Goal: Check status: Check status

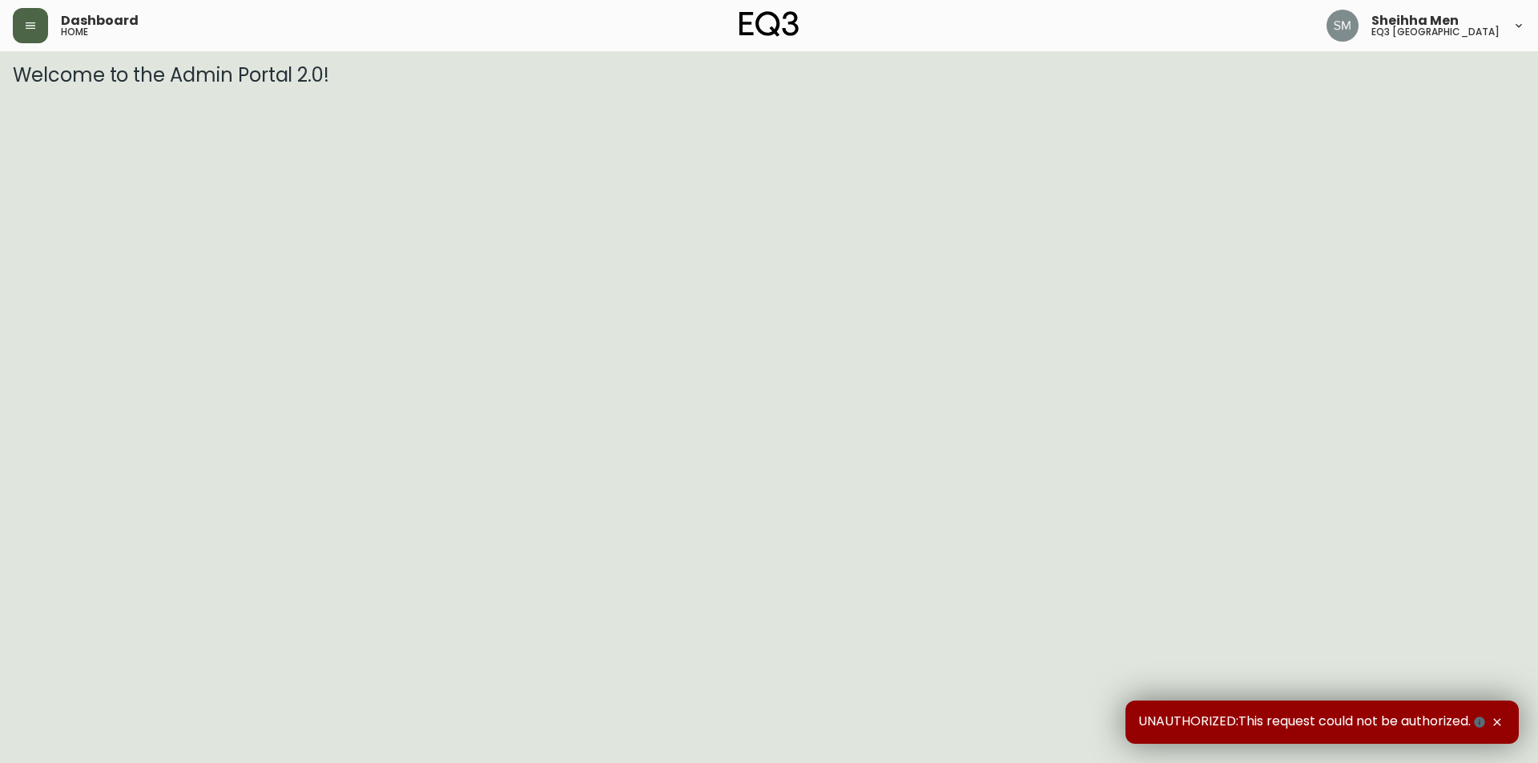
click at [40, 22] on button "button" at bounding box center [30, 25] width 35 height 35
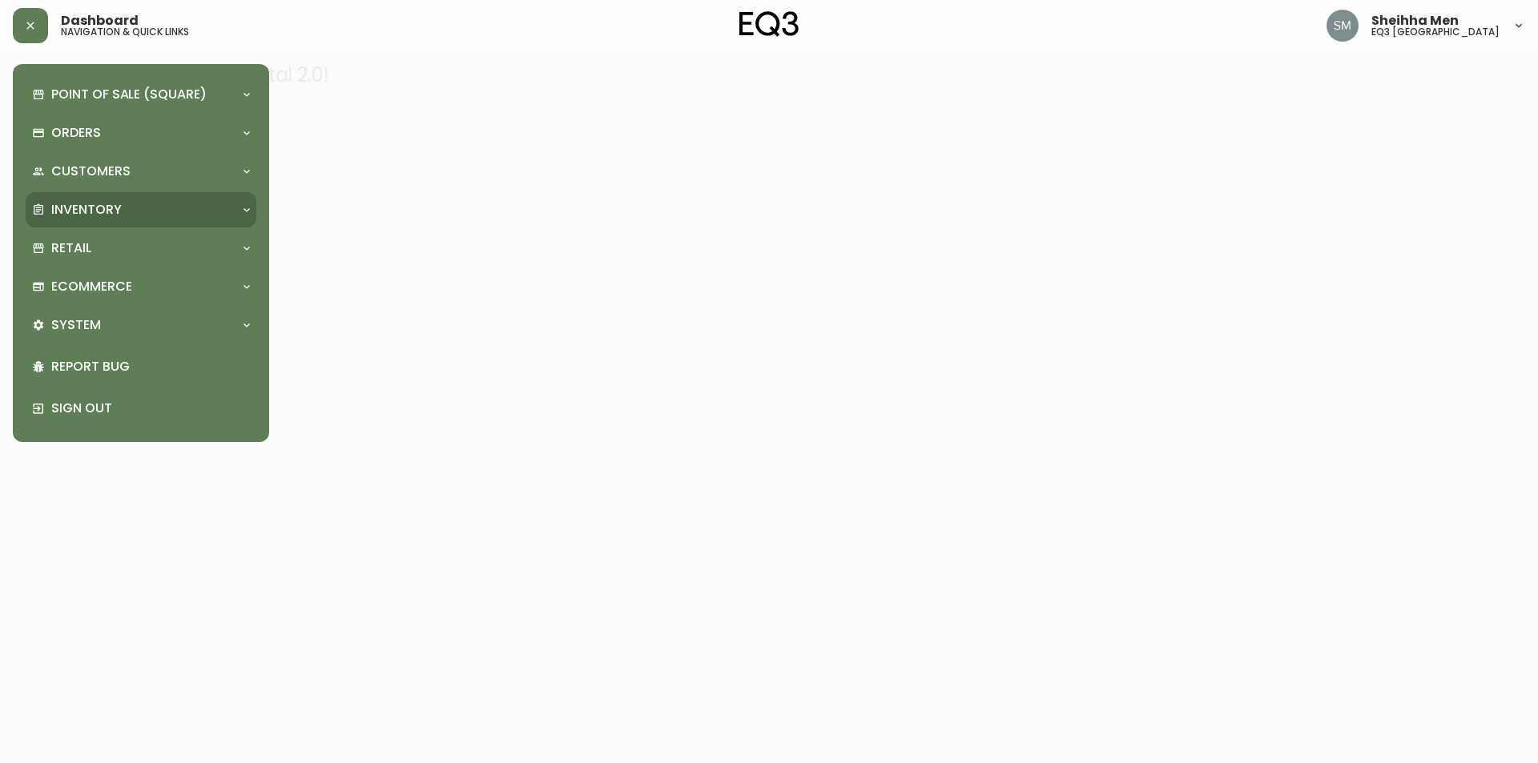
click at [83, 211] on p "Inventory" at bounding box center [86, 210] width 70 height 18
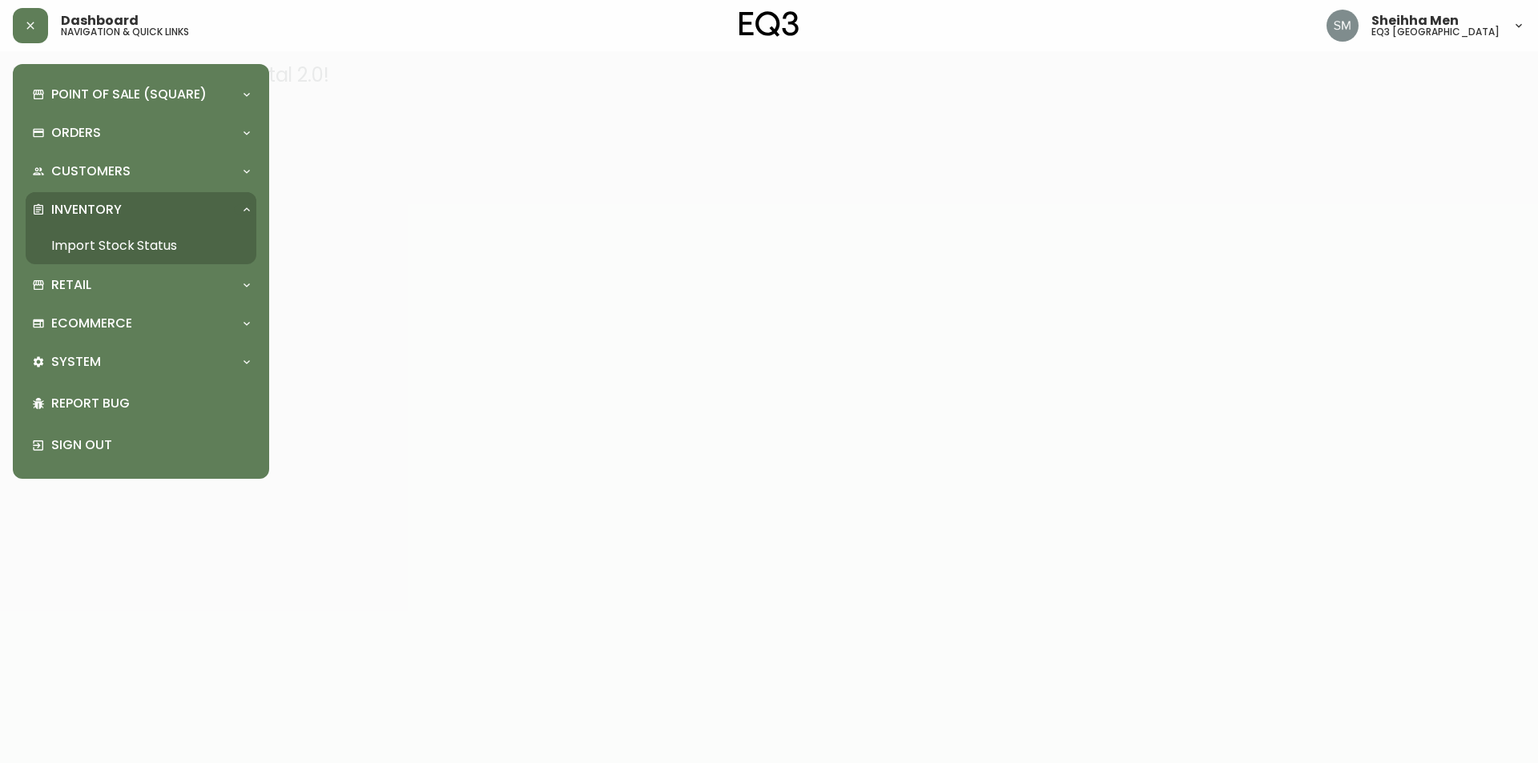
click at [129, 244] on link "Import Stock Status" at bounding box center [141, 246] width 231 height 37
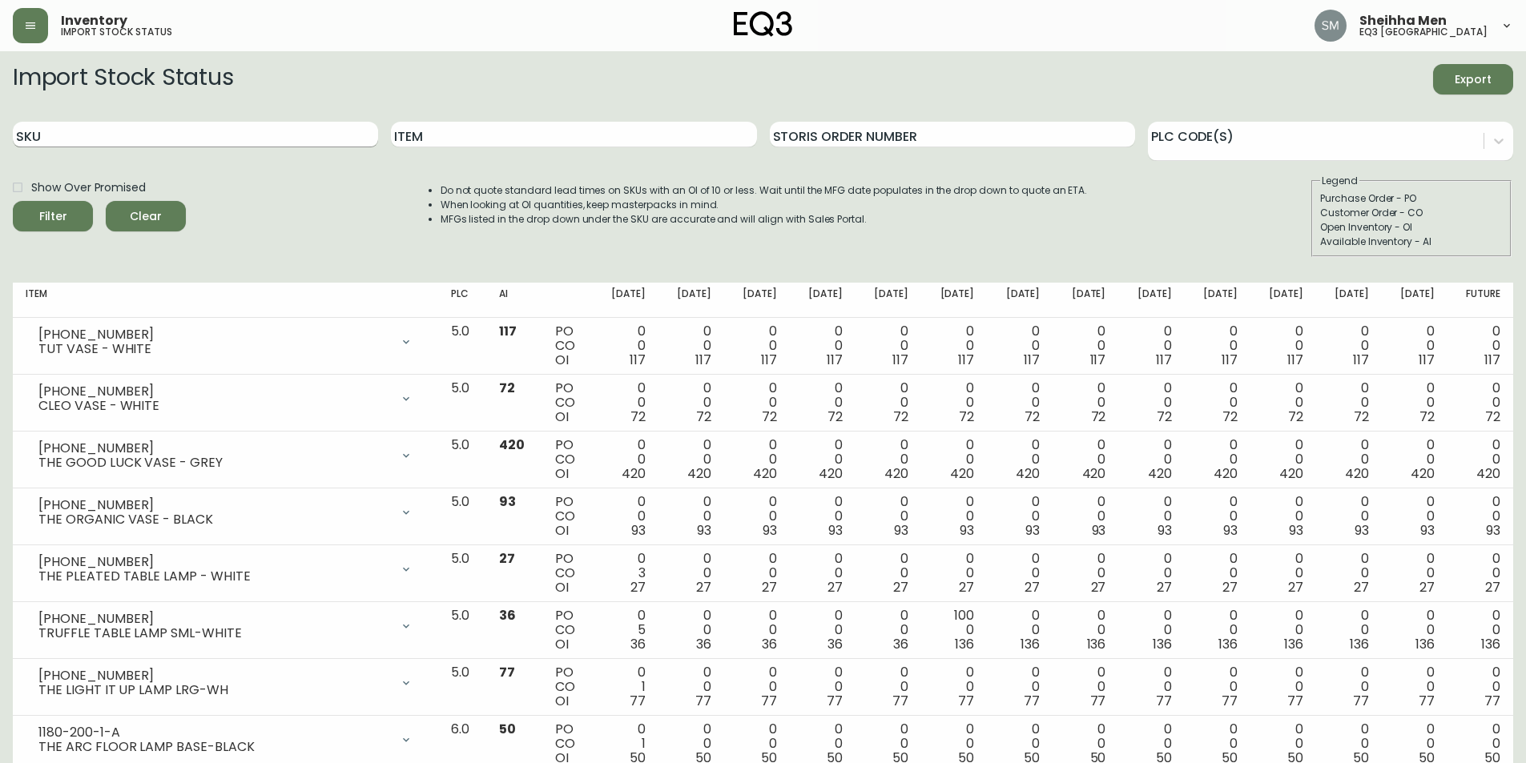
click at [203, 135] on input "SKU" at bounding box center [195, 135] width 365 height 26
paste input "[PHONE_NUMBER]"
type input "[PHONE_NUMBER]"
click at [54, 222] on span "Filter" at bounding box center [53, 217] width 28 height 20
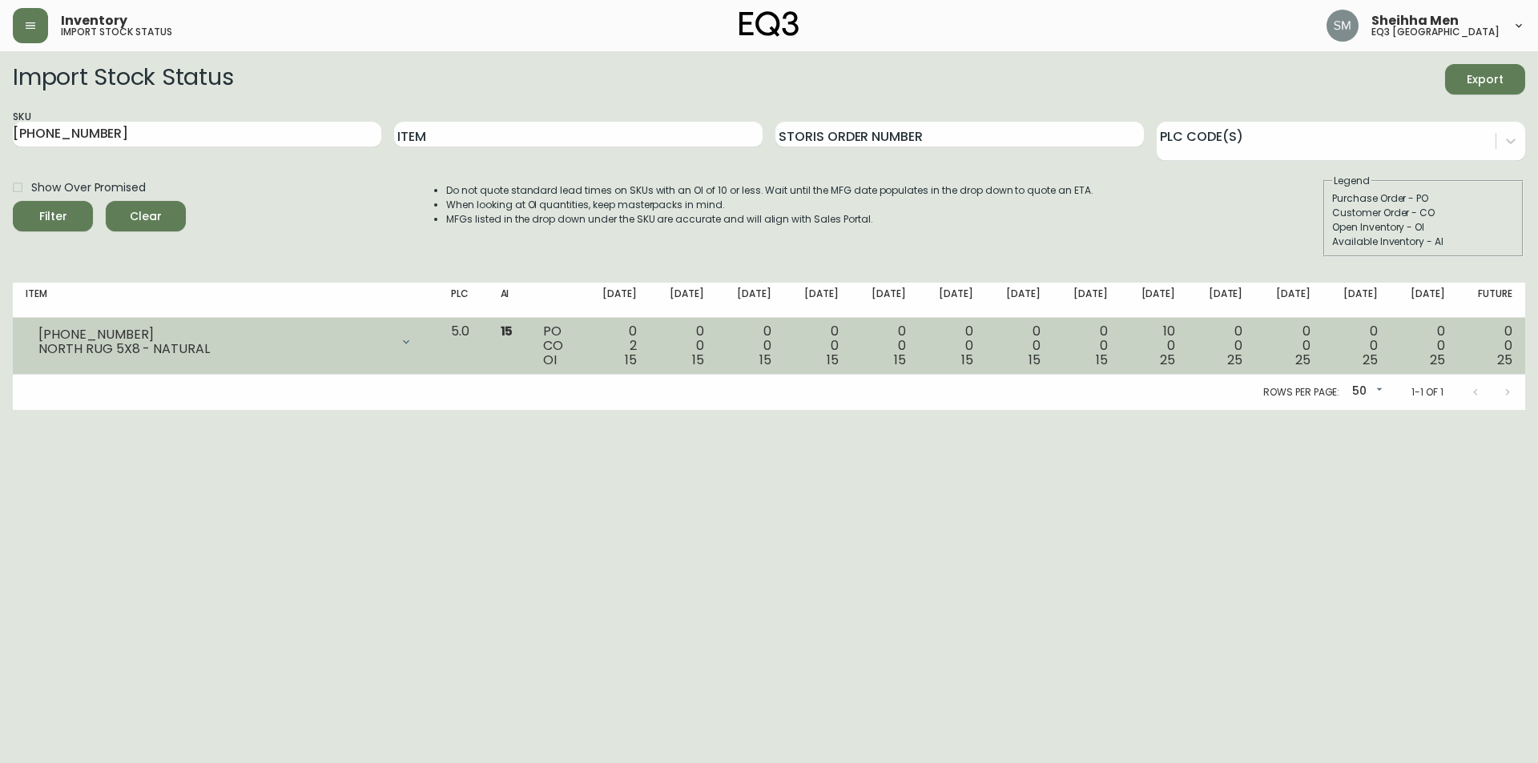
click at [390, 333] on div "[PHONE_NUMBER]" at bounding box center [214, 335] width 352 height 14
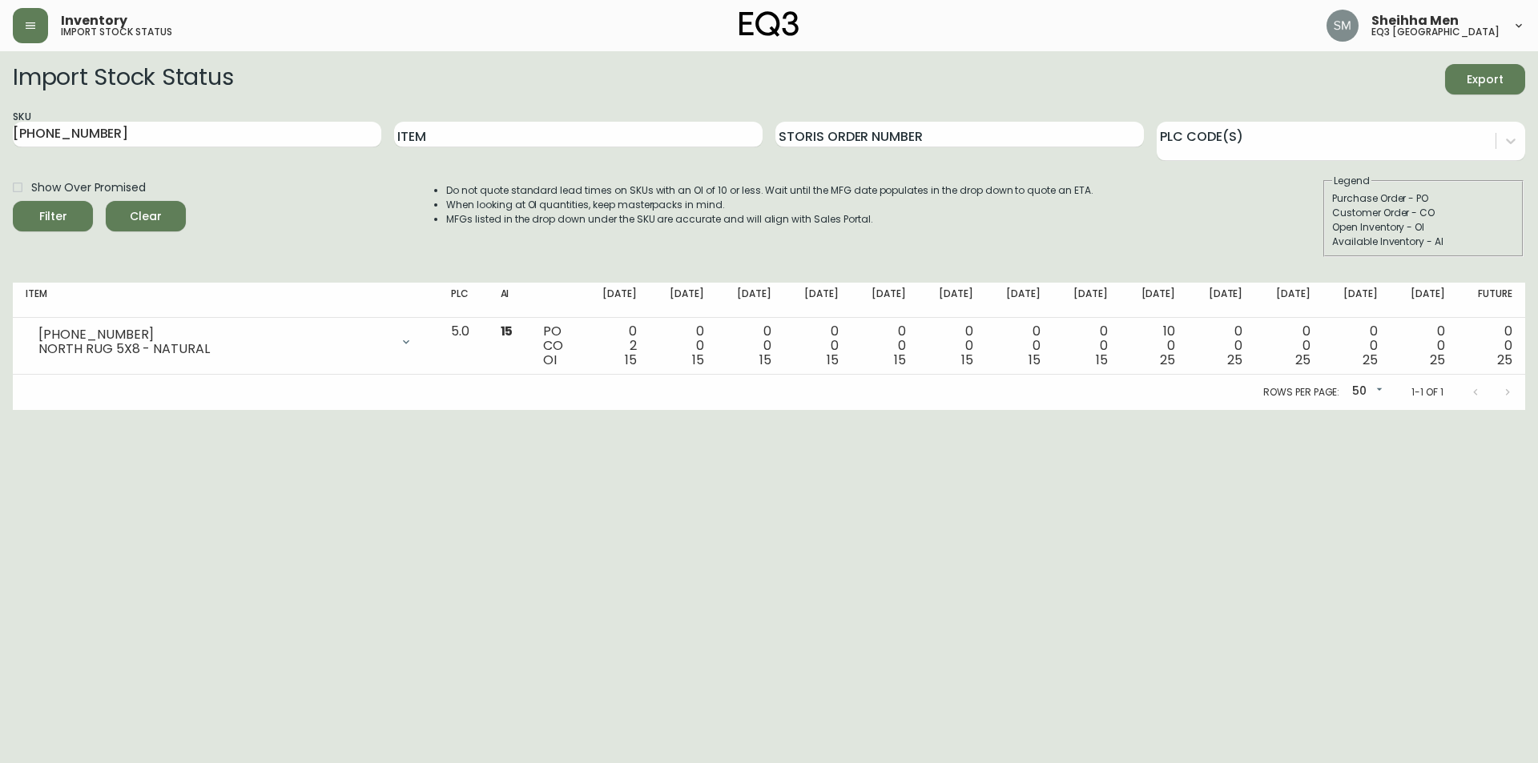
click at [96, 410] on html "Inventory import stock status Sheihha Men eq3 [GEOGRAPHIC_DATA] Import Stock St…" at bounding box center [769, 205] width 1538 height 410
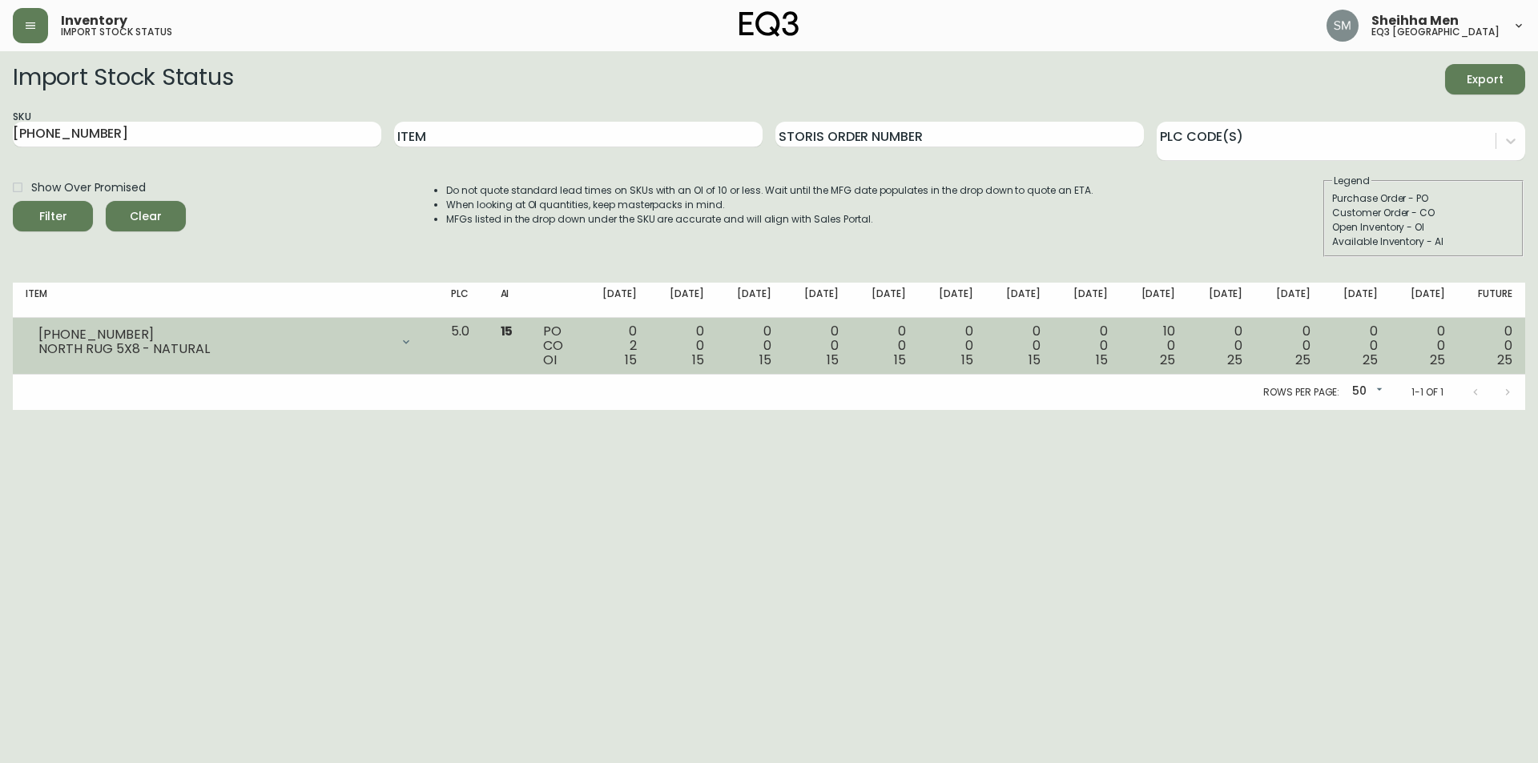
click at [413, 338] on icon at bounding box center [406, 342] width 13 height 13
